Goal: Complete application form

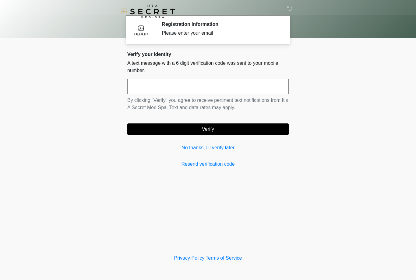
click at [224, 86] on input "text" at bounding box center [207, 86] width 161 height 15
type input "******"
click at [217, 128] on button "Verify" at bounding box center [207, 130] width 161 height 12
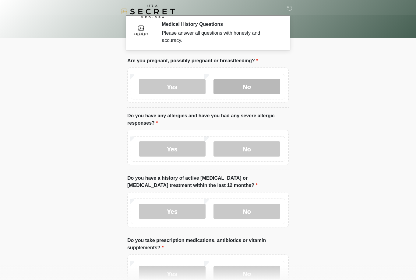
click at [248, 83] on label "No" at bounding box center [246, 86] width 67 height 15
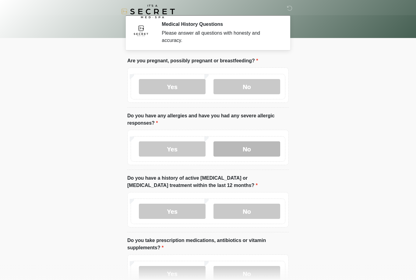
click at [254, 147] on label "No" at bounding box center [246, 149] width 67 height 15
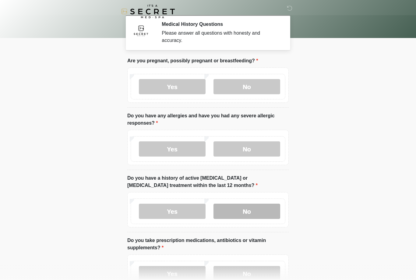
click at [253, 206] on label "No" at bounding box center [246, 211] width 67 height 15
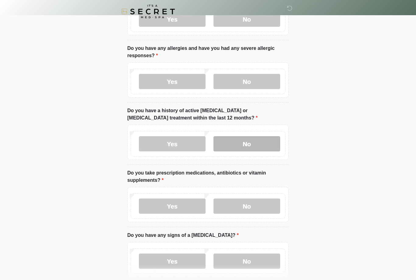
scroll to position [92, 0]
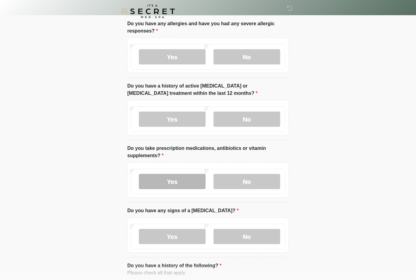
click at [187, 177] on label "Yes" at bounding box center [172, 181] width 67 height 15
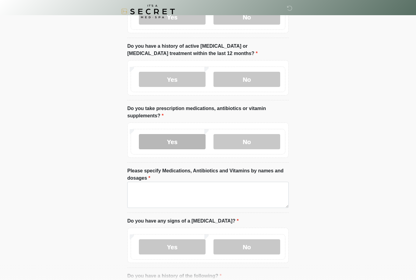
scroll to position [162, 0]
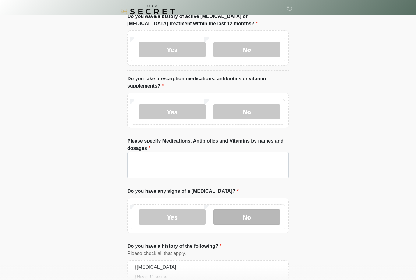
click at [253, 216] on label "No" at bounding box center [246, 217] width 67 height 15
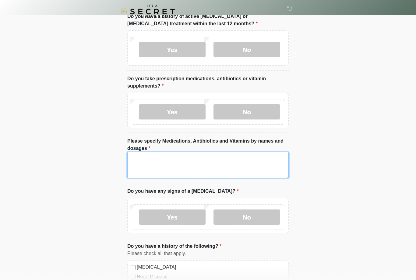
click at [154, 154] on textarea "Please specify Medications, Antibiotics and Vitamins by names and dosages" at bounding box center [207, 165] width 161 height 26
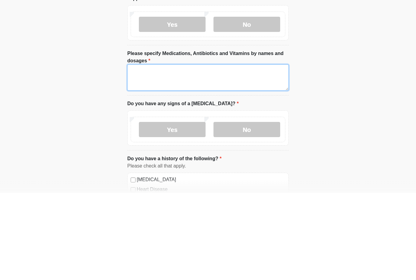
type textarea "*"
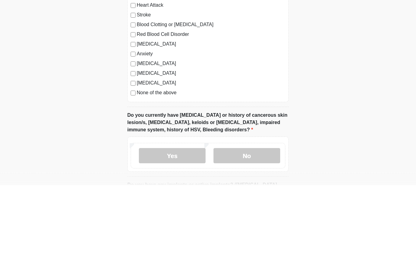
scroll to position [349, 0]
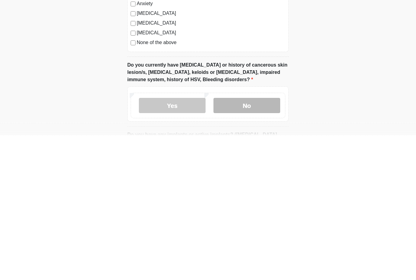
type textarea "**********"
click at [251, 243] on label "No" at bounding box center [246, 250] width 67 height 15
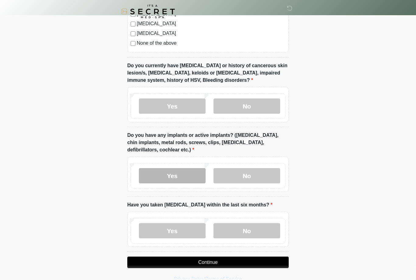
click at [185, 173] on label "Yes" at bounding box center [172, 175] width 67 height 15
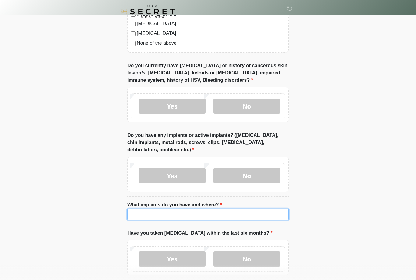
click at [181, 213] on input "What implants do you have and where?" at bounding box center [207, 215] width 161 height 12
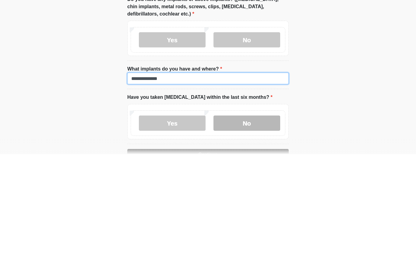
type input "**********"
click at [246, 242] on label "No" at bounding box center [246, 249] width 67 height 15
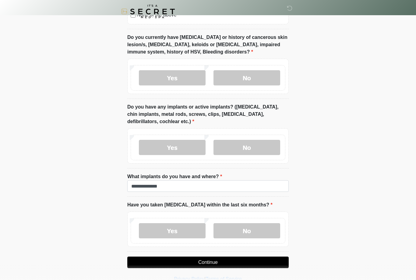
click at [220, 260] on button "Continue" at bounding box center [207, 263] width 161 height 12
click at [228, 262] on button "Continue" at bounding box center [207, 263] width 161 height 12
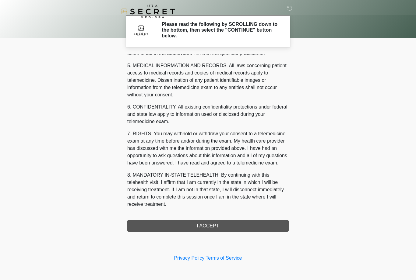
scroll to position [195, 0]
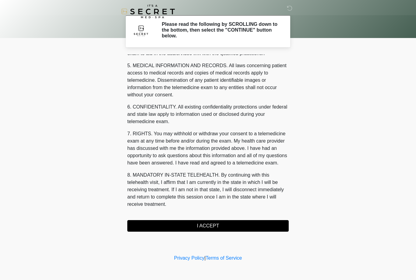
click at [211, 229] on button "I ACCEPT" at bounding box center [207, 226] width 161 height 12
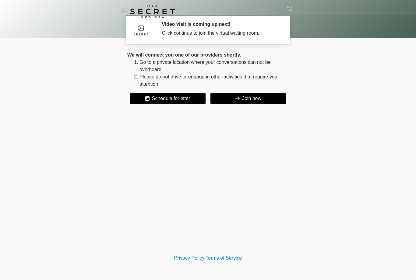
click at [253, 97] on button "Join now" at bounding box center [248, 99] width 76 height 12
